Goal: Check status: Check status

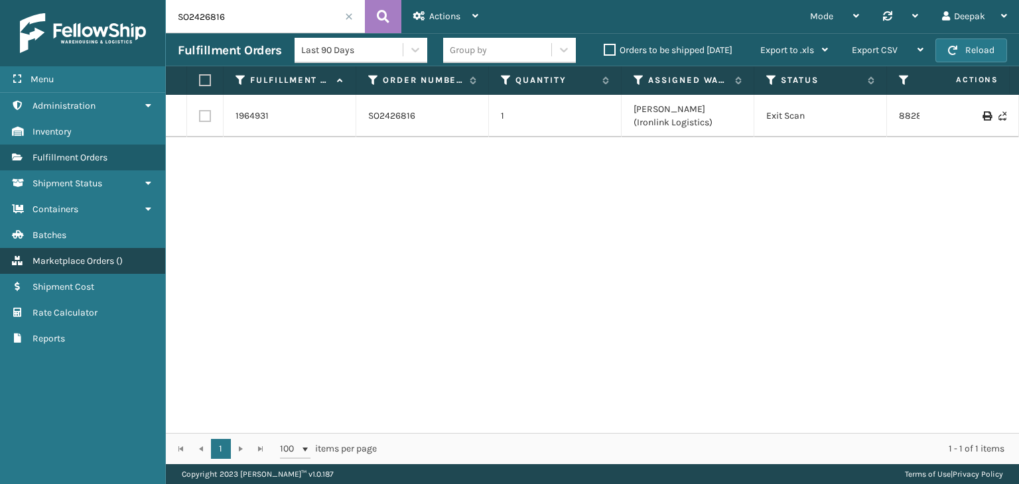
click at [91, 263] on span "Marketplace Orders" at bounding box center [74, 260] width 82 height 11
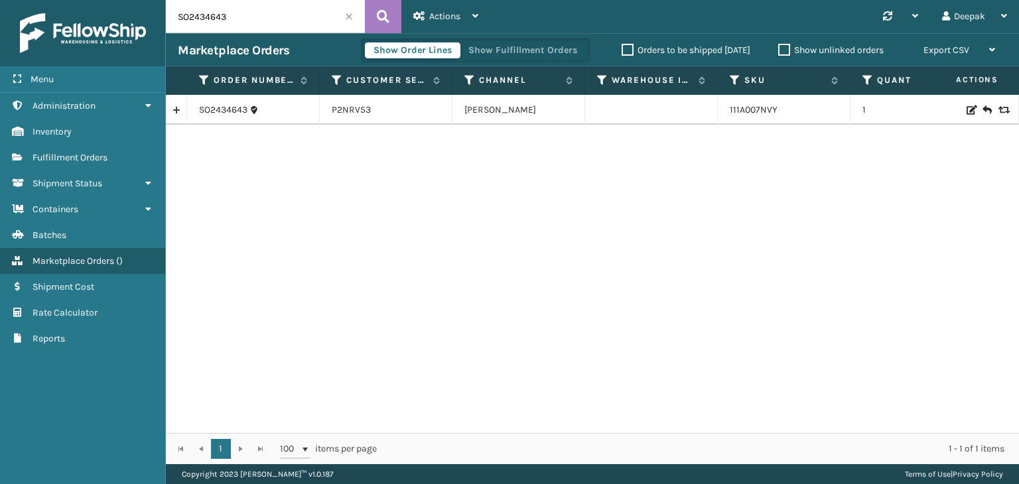
click at [216, 14] on input "SO2434643" at bounding box center [265, 16] width 199 height 33
paste input "7229"
type input "SO2437229"
click at [386, 11] on icon at bounding box center [383, 17] width 13 height 20
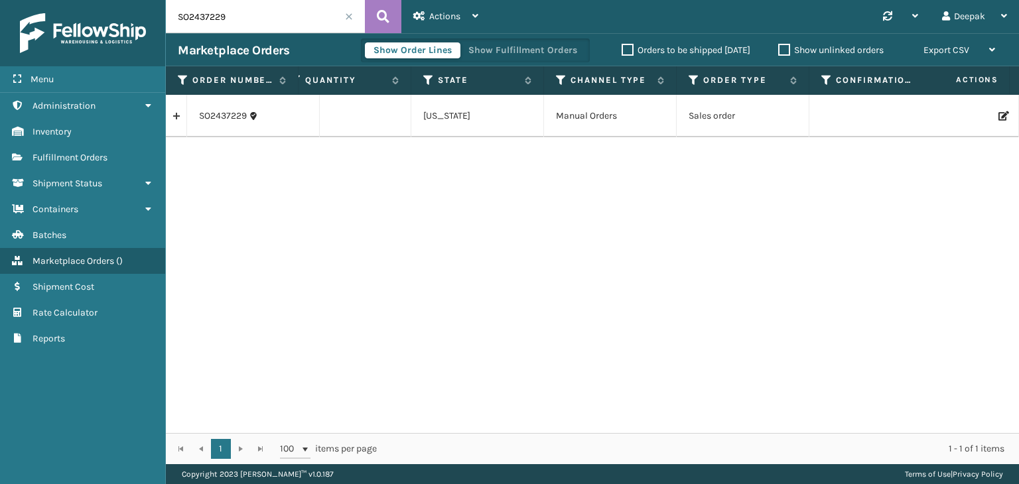
scroll to position [0, 788]
